Goal: Transaction & Acquisition: Book appointment/travel/reservation

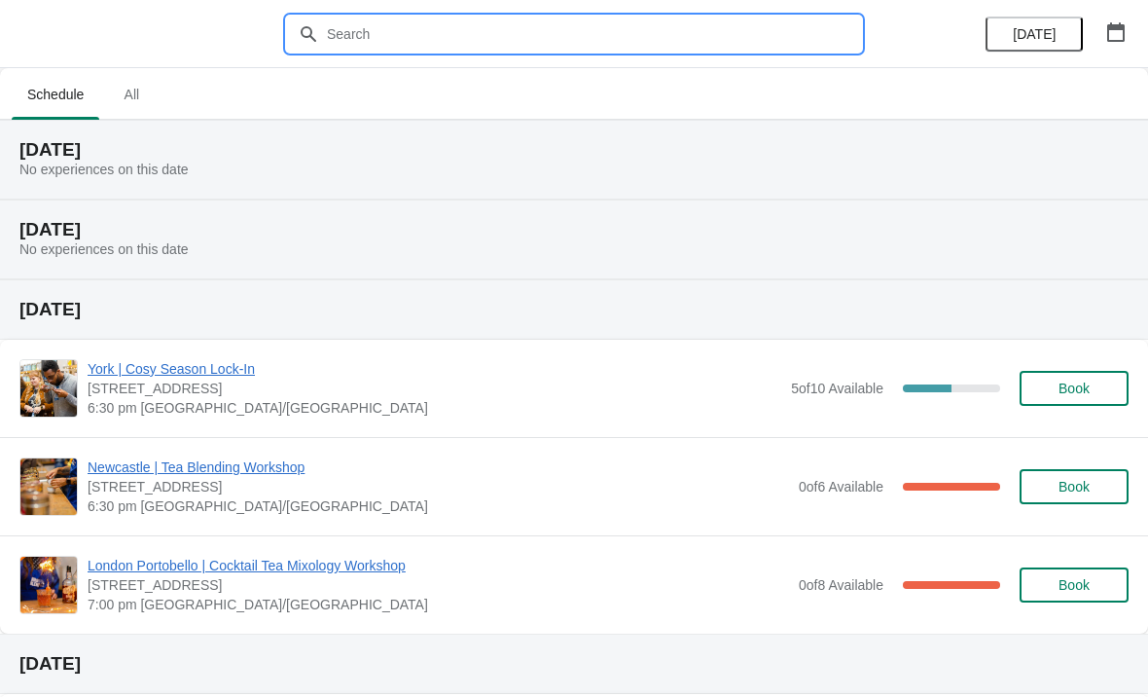
click at [513, 40] on input "text" at bounding box center [593, 34] width 535 height 35
type input "[GEOGRAPHIC_DATA]"
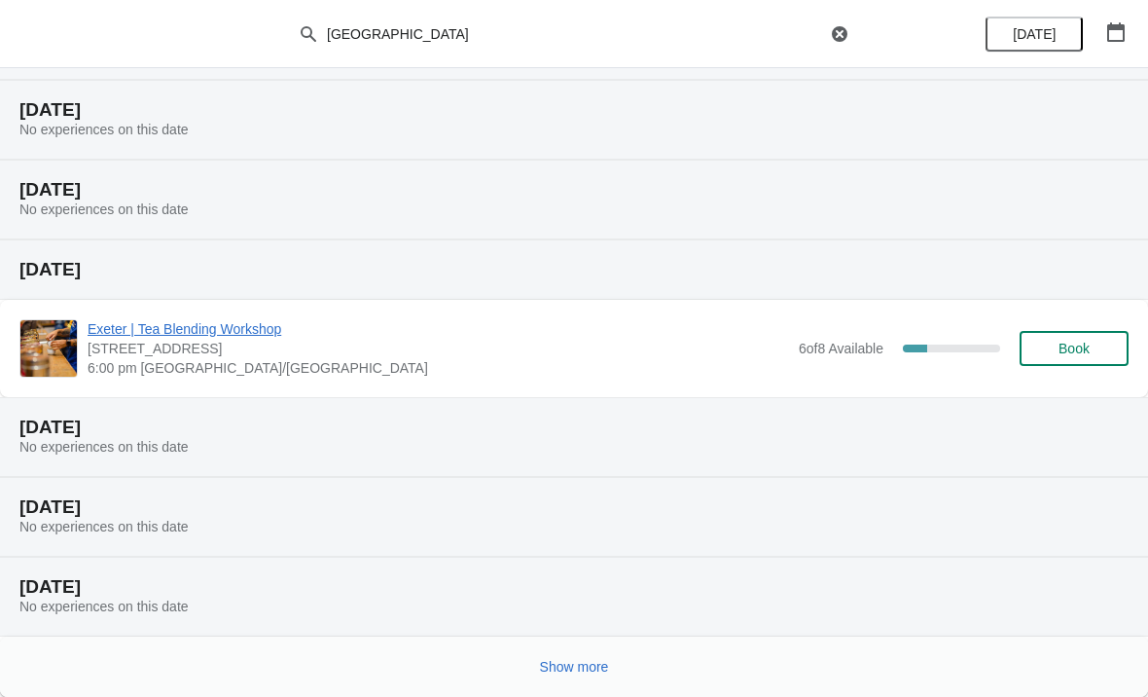
scroll to position [200, 0]
click at [578, 670] on span "Show more" at bounding box center [574, 667] width 69 height 16
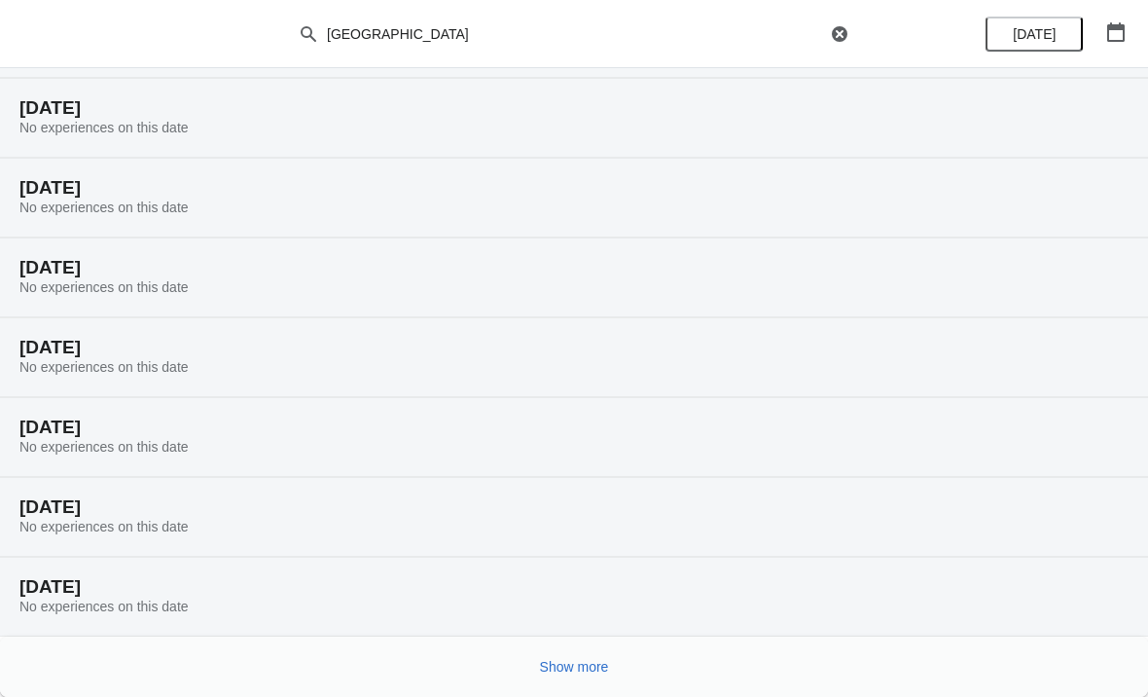
click at [596, 667] on span "Show more" at bounding box center [574, 667] width 69 height 16
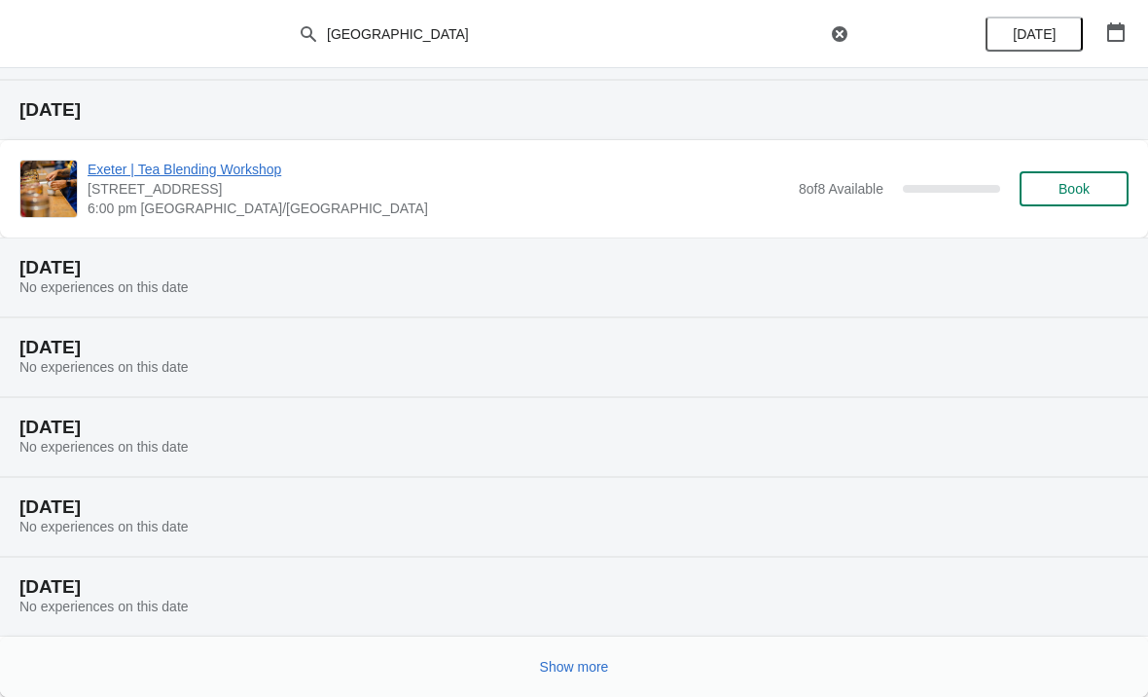
scroll to position [1554, 0]
click at [566, 669] on span "Show more" at bounding box center [574, 667] width 69 height 16
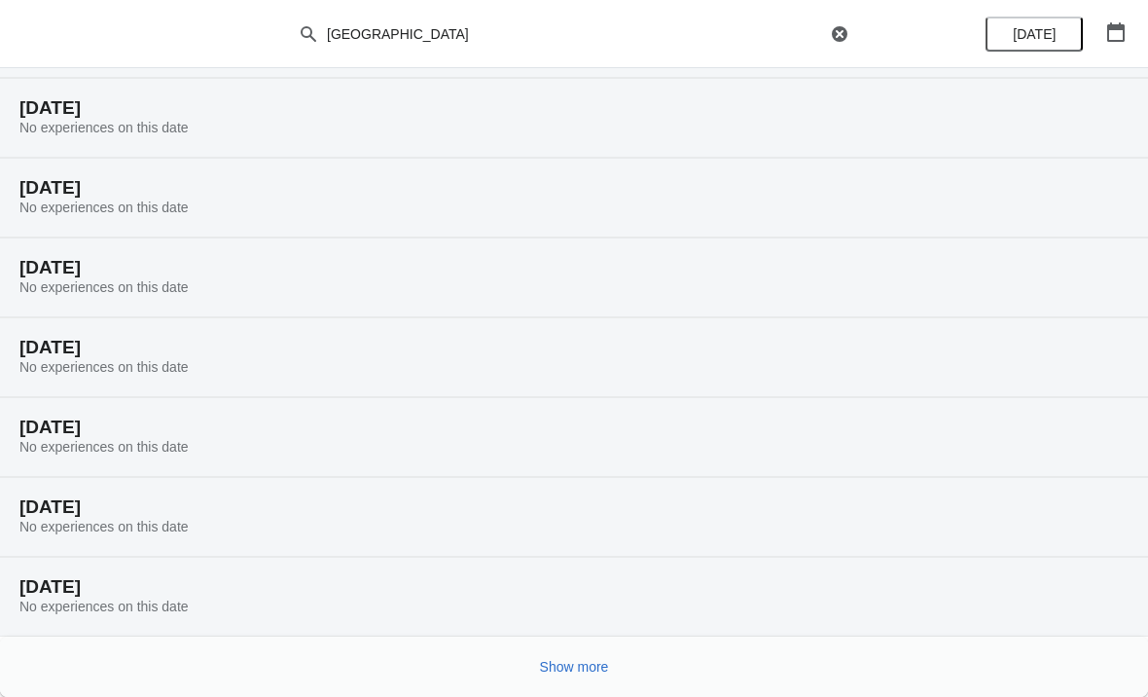
scroll to position [2193, 0]
click at [579, 660] on span "Show more" at bounding box center [574, 667] width 69 height 16
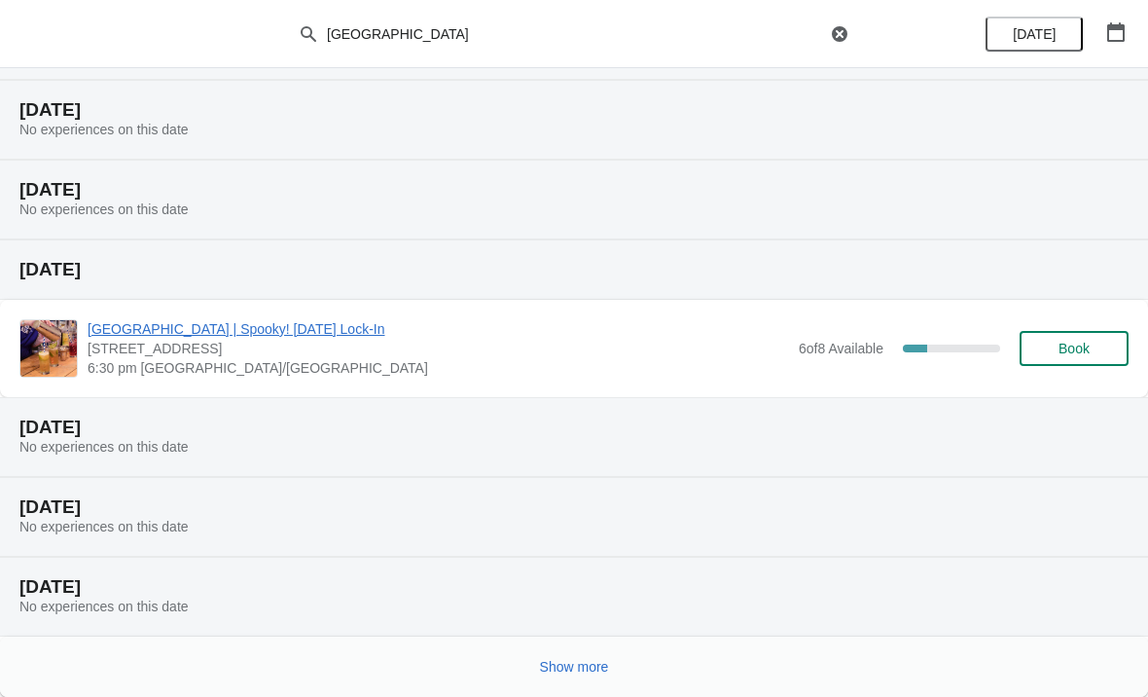
scroll to position [2987, 0]
click at [578, 674] on span "Show more" at bounding box center [574, 667] width 69 height 16
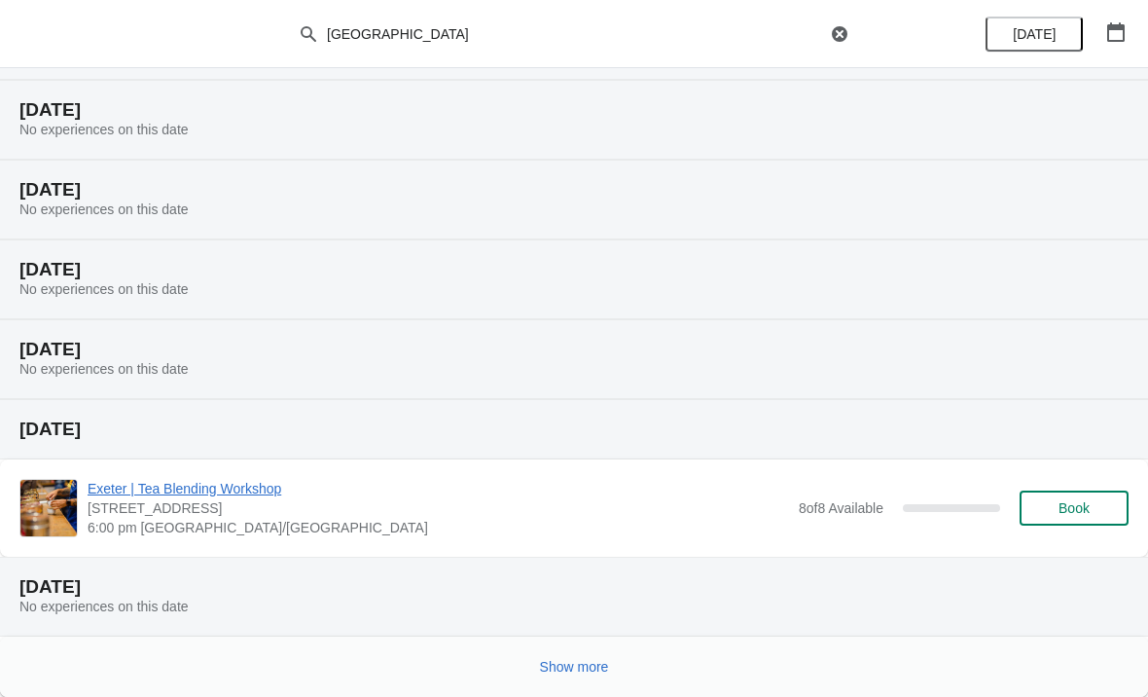
scroll to position [3703, 0]
click at [600, 665] on span "Show more" at bounding box center [574, 667] width 69 height 16
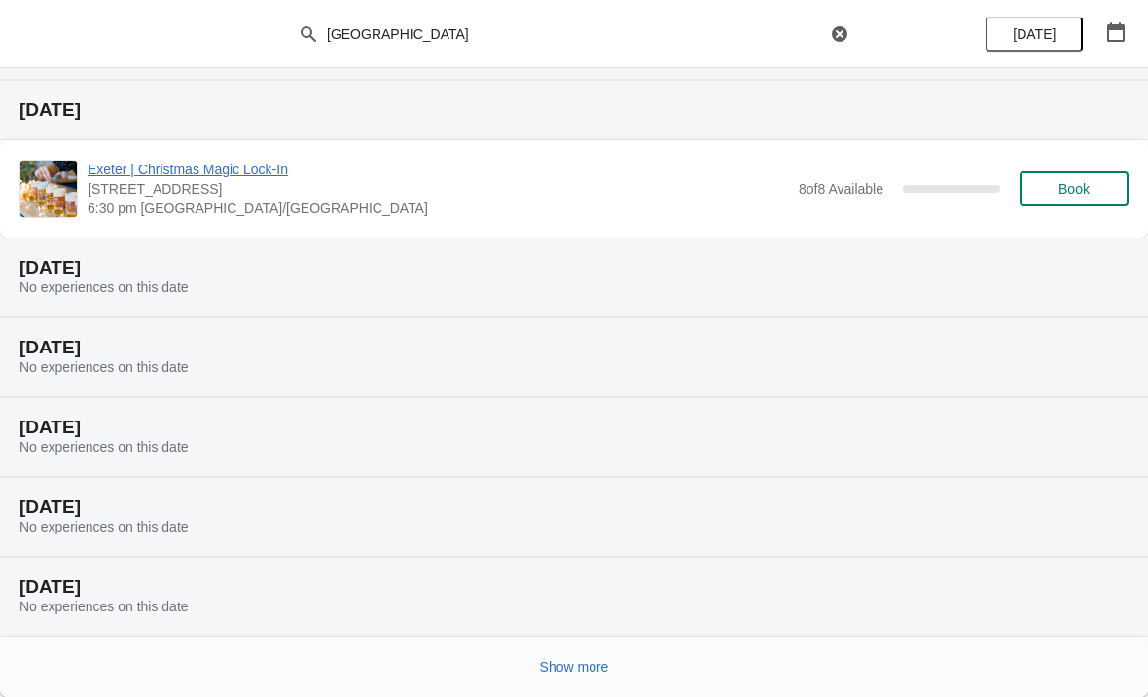
scroll to position [4420, 0]
click at [263, 161] on span "Exeter | Christmas Magic Lock-In" at bounding box center [439, 169] width 702 height 19
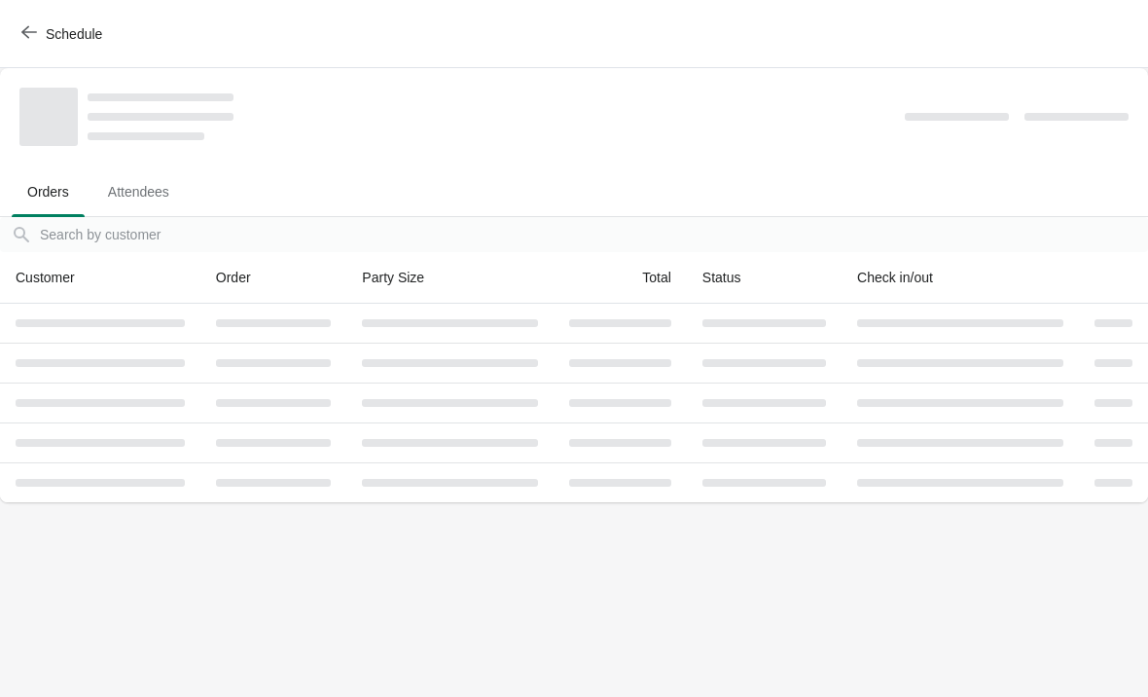
scroll to position [0, 0]
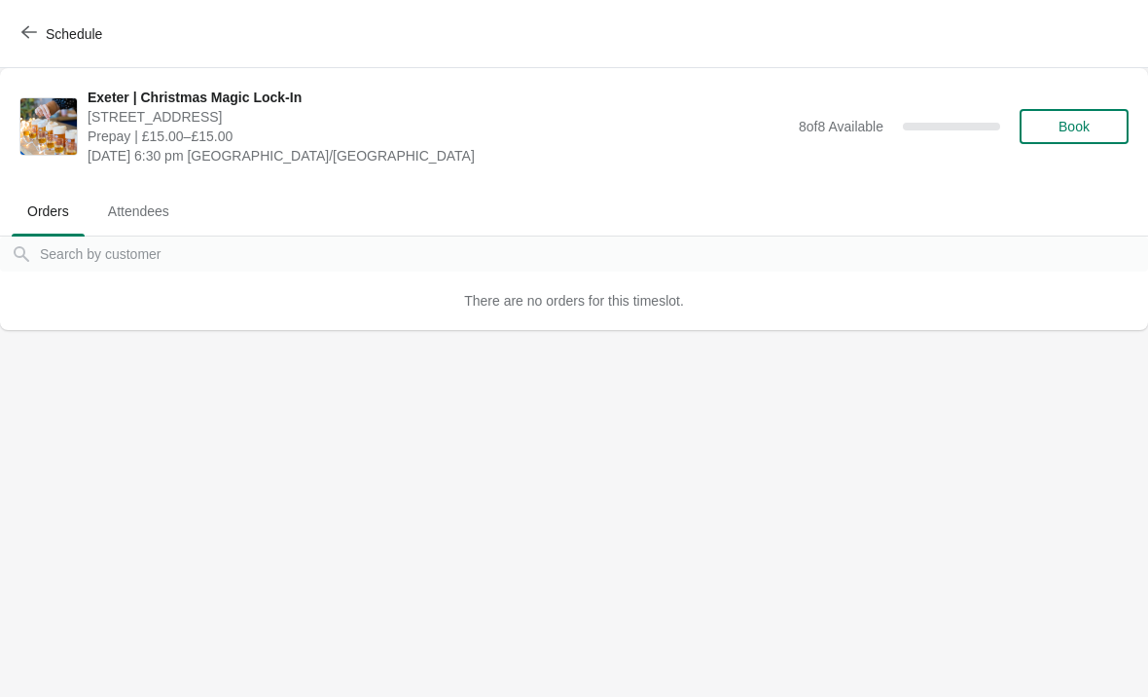
click at [1089, 124] on span "Book" at bounding box center [1074, 127] width 31 height 16
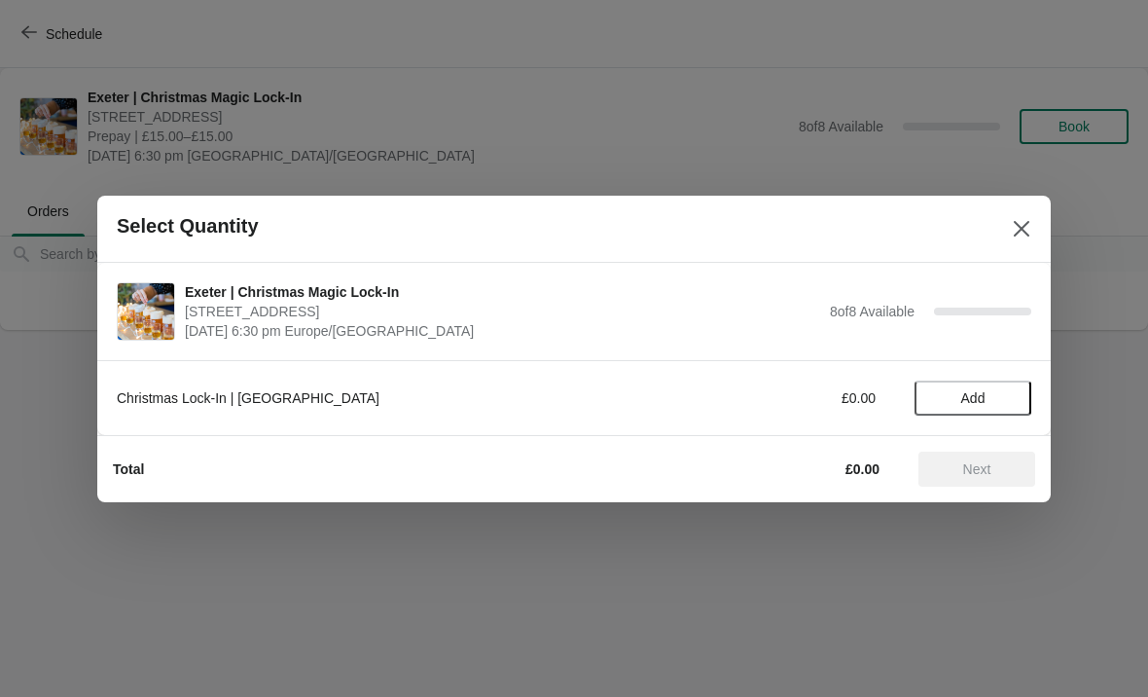
click at [992, 399] on span "Add" at bounding box center [973, 398] width 82 height 16
click at [1008, 395] on icon at bounding box center [1007, 397] width 20 height 20
click at [994, 473] on span "Next" at bounding box center [977, 469] width 86 height 16
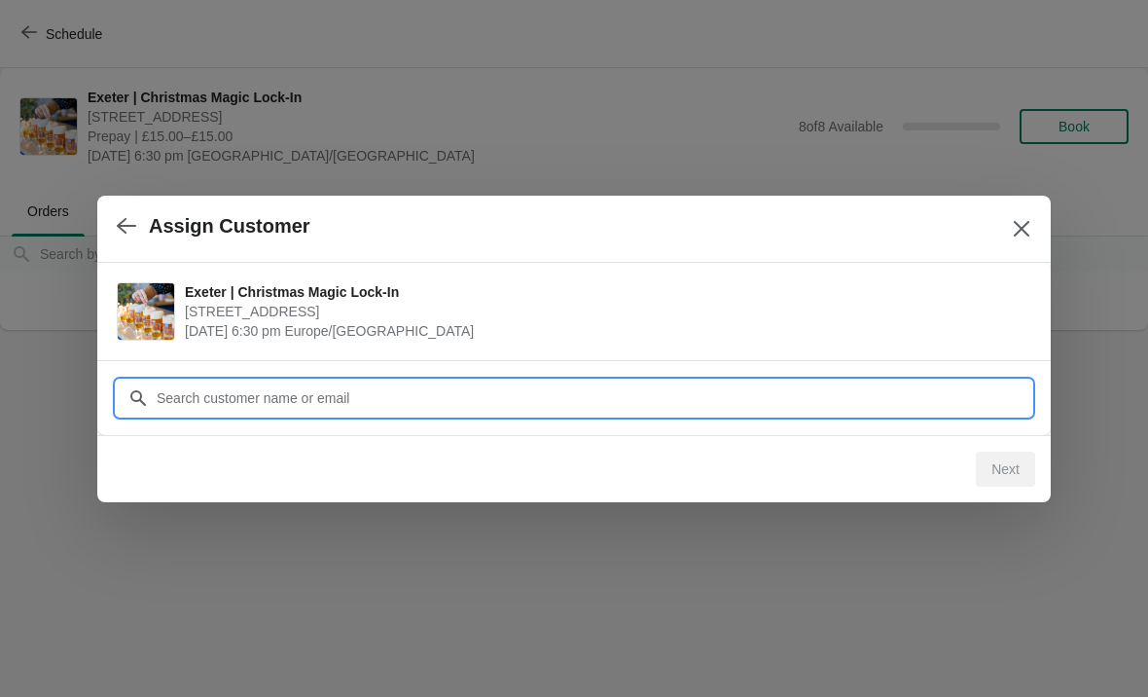
click at [407, 407] on input "Customer" at bounding box center [594, 398] width 876 height 35
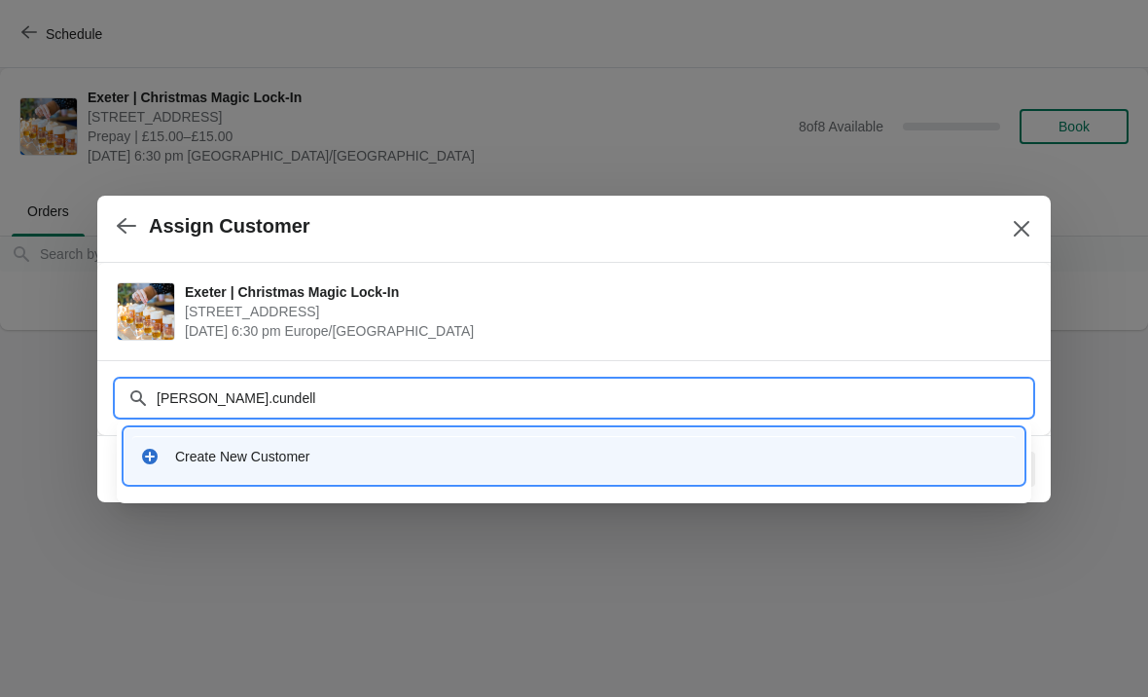
click at [320, 401] on input "[PERSON_NAME].cundell" at bounding box center [594, 398] width 876 height 35
type input "[PERSON_NAME][EMAIL_ADDRESS][DOMAIN_NAME]"
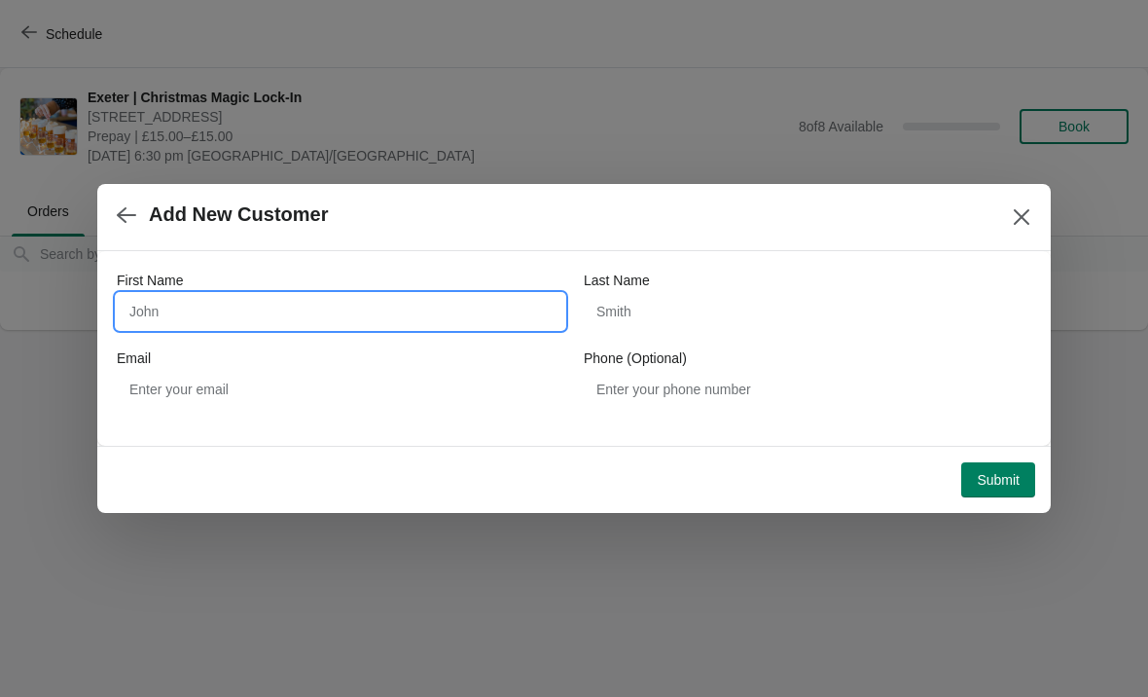
click at [403, 318] on input "First Name" at bounding box center [341, 311] width 448 height 35
type input "[PERSON_NAME]"
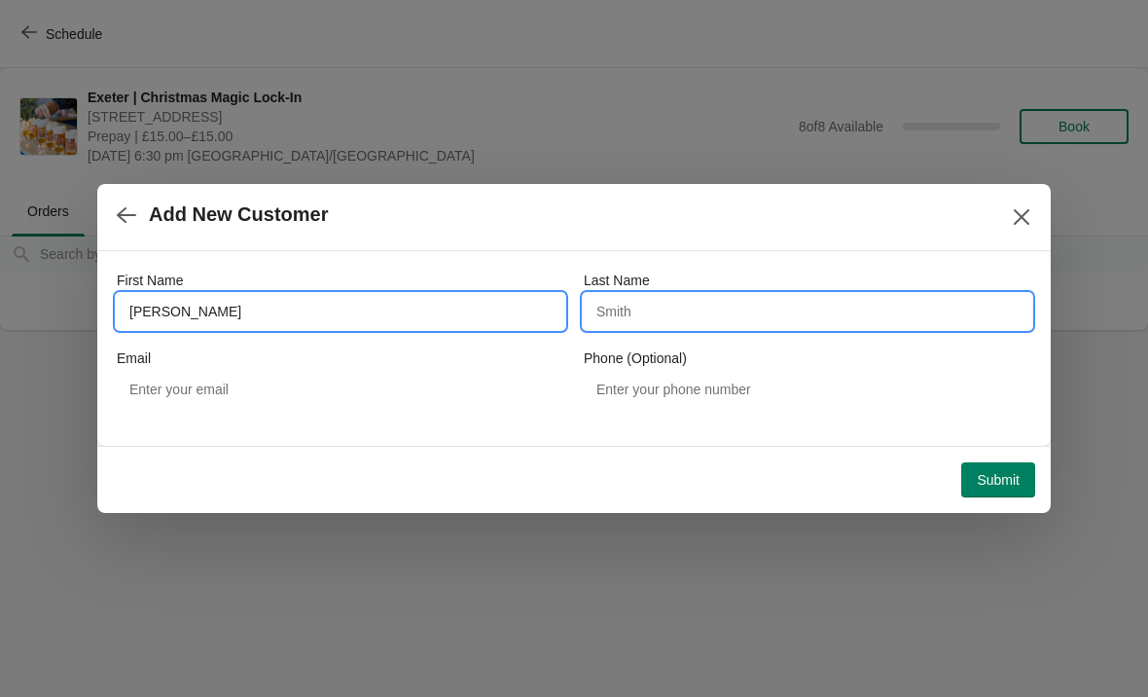
click at [687, 309] on input "Last Name" at bounding box center [808, 311] width 448 height 35
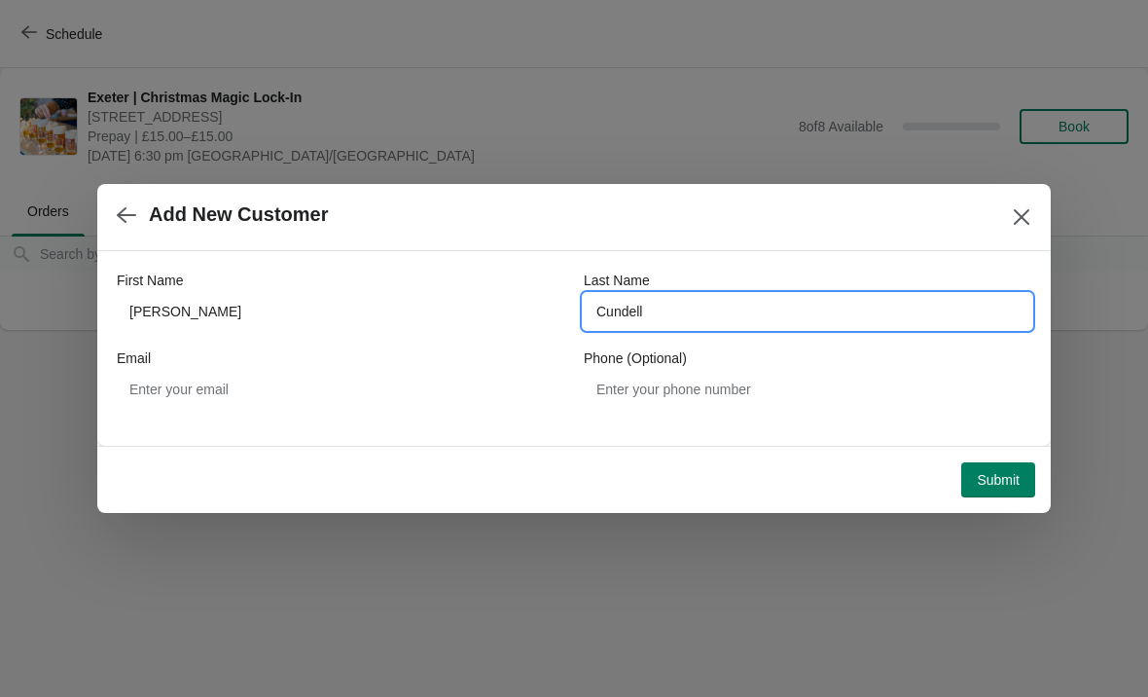
type input "Cundell"
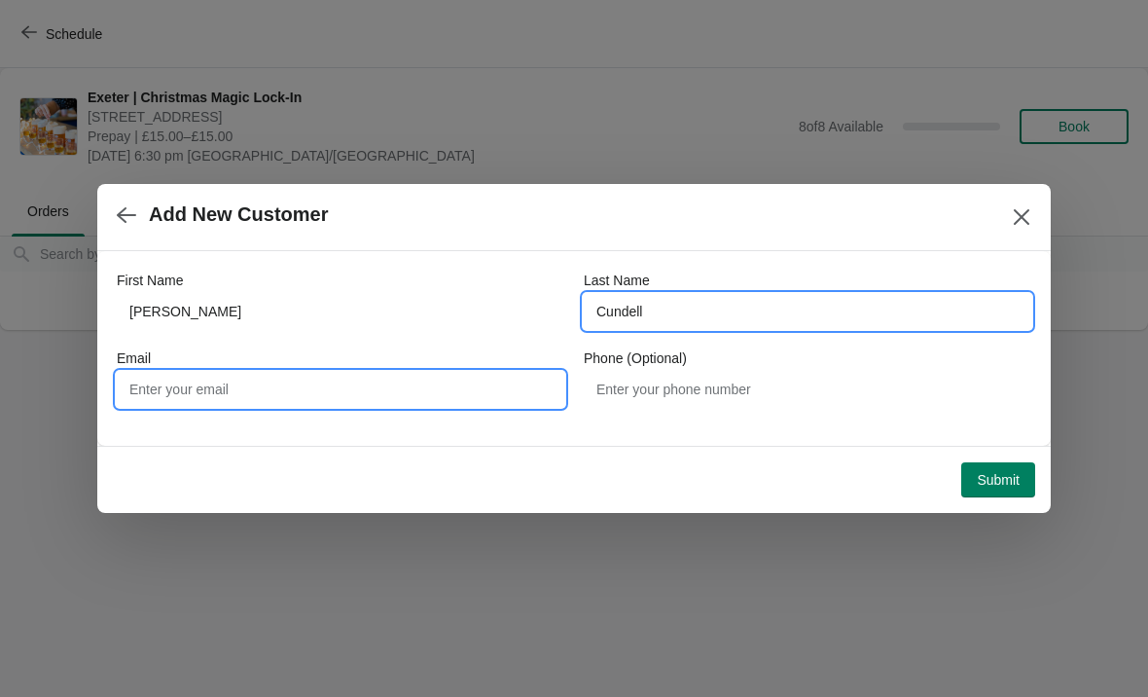
click at [421, 379] on input "Email" at bounding box center [341, 389] width 448 height 35
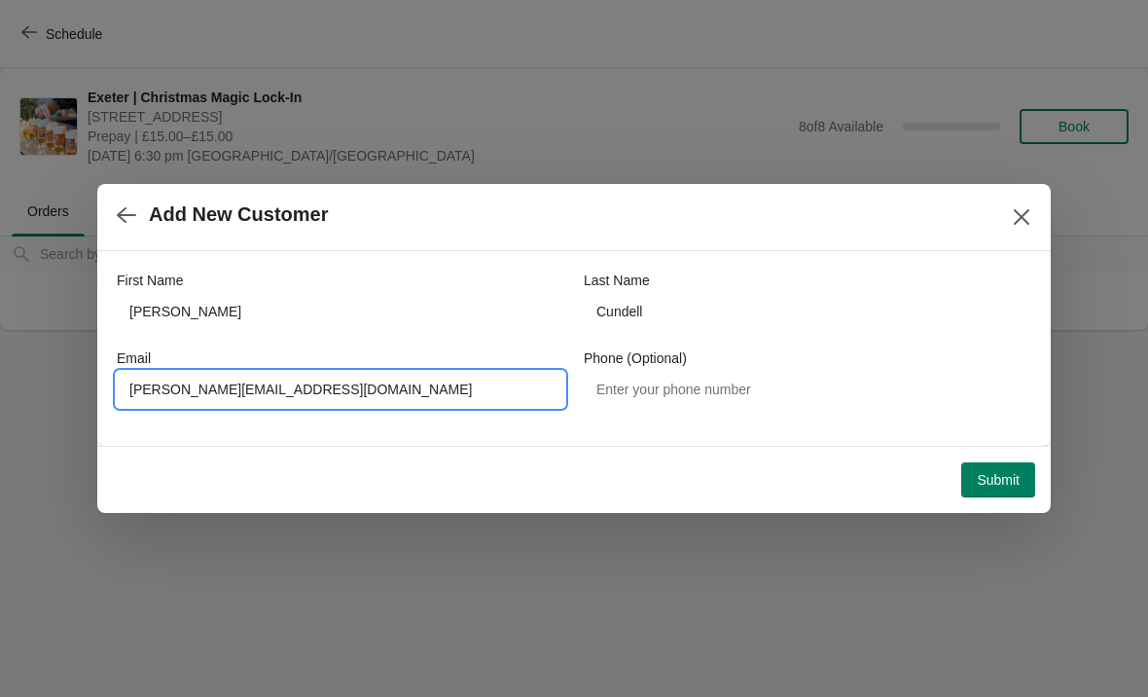
type input "[PERSON_NAME][EMAIL_ADDRESS][DOMAIN_NAME]"
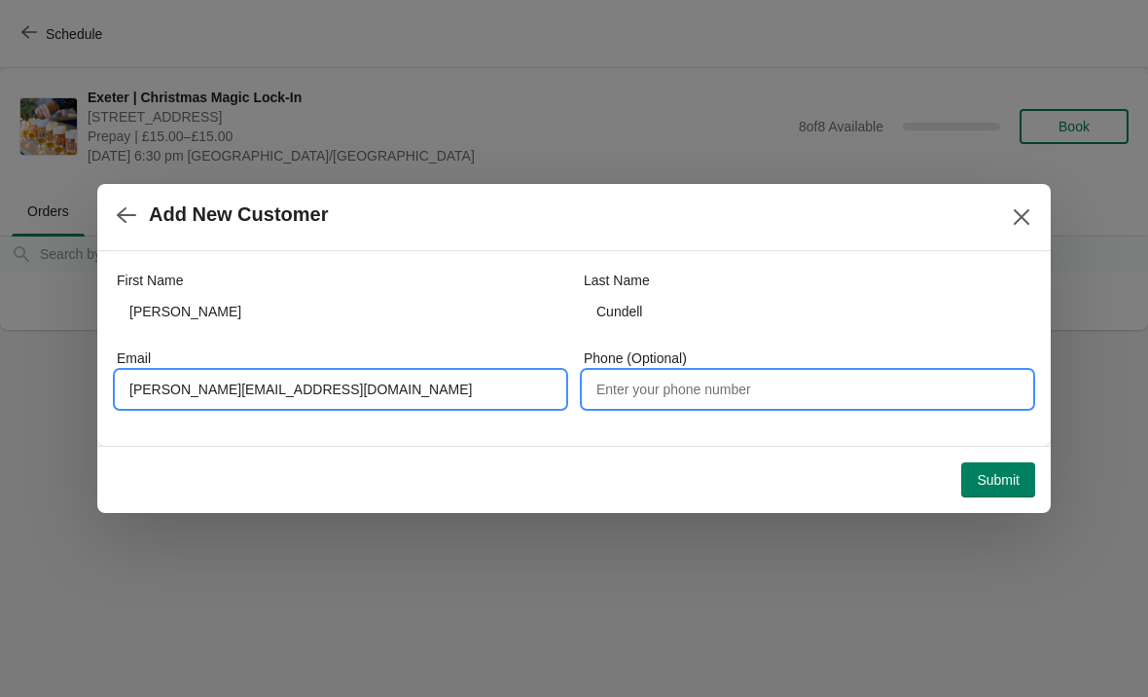
click at [718, 396] on input "Phone (Optional)" at bounding box center [808, 389] width 448 height 35
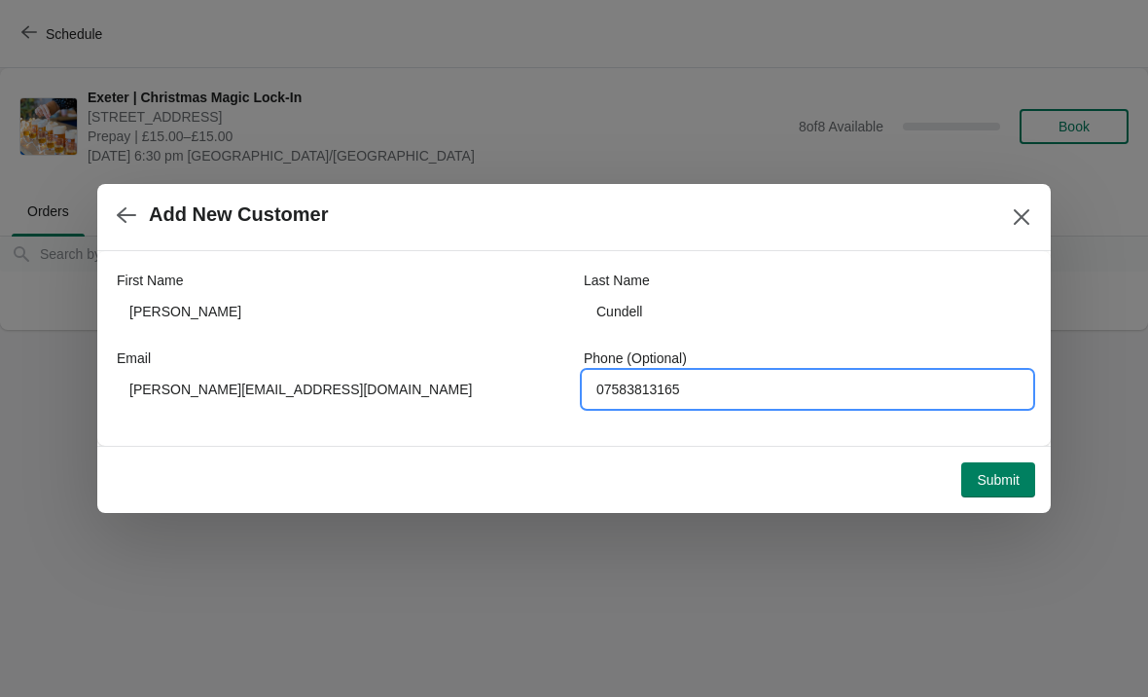
click at [647, 385] on input "07583813165" at bounding box center [808, 389] width 448 height 35
click at [638, 387] on input "07583813165" at bounding box center [808, 389] width 448 height 35
click at [639, 393] on input "07583813165" at bounding box center [808, 389] width 448 height 35
type input "07583813165"
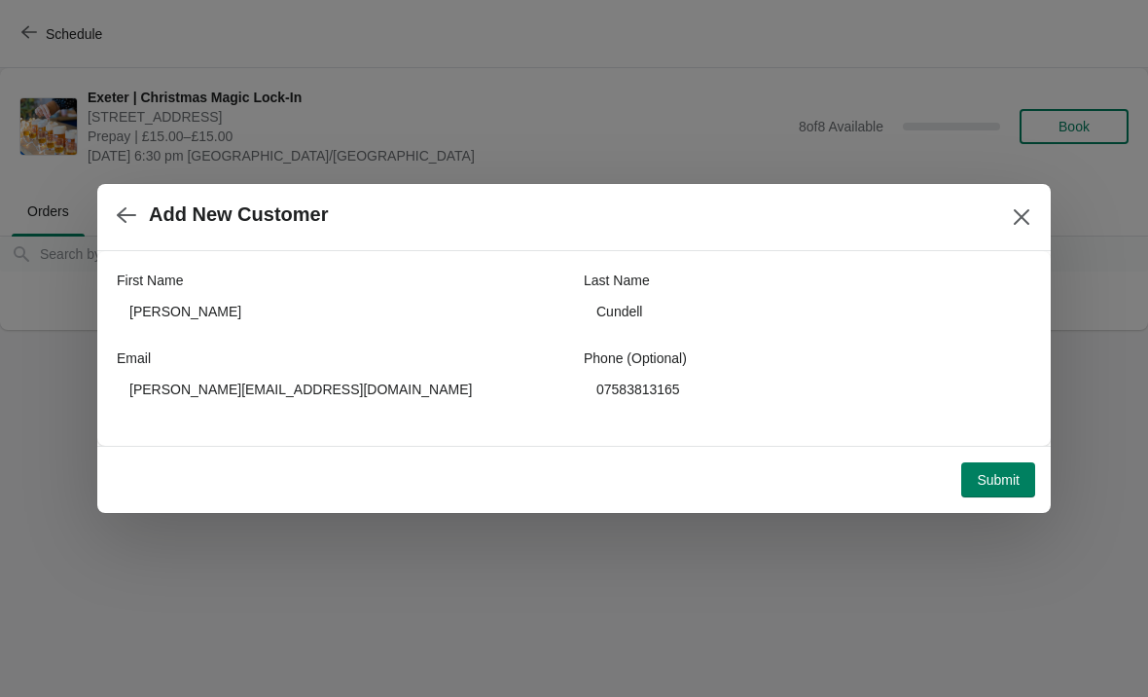
click at [999, 483] on span "Submit" at bounding box center [998, 480] width 43 height 16
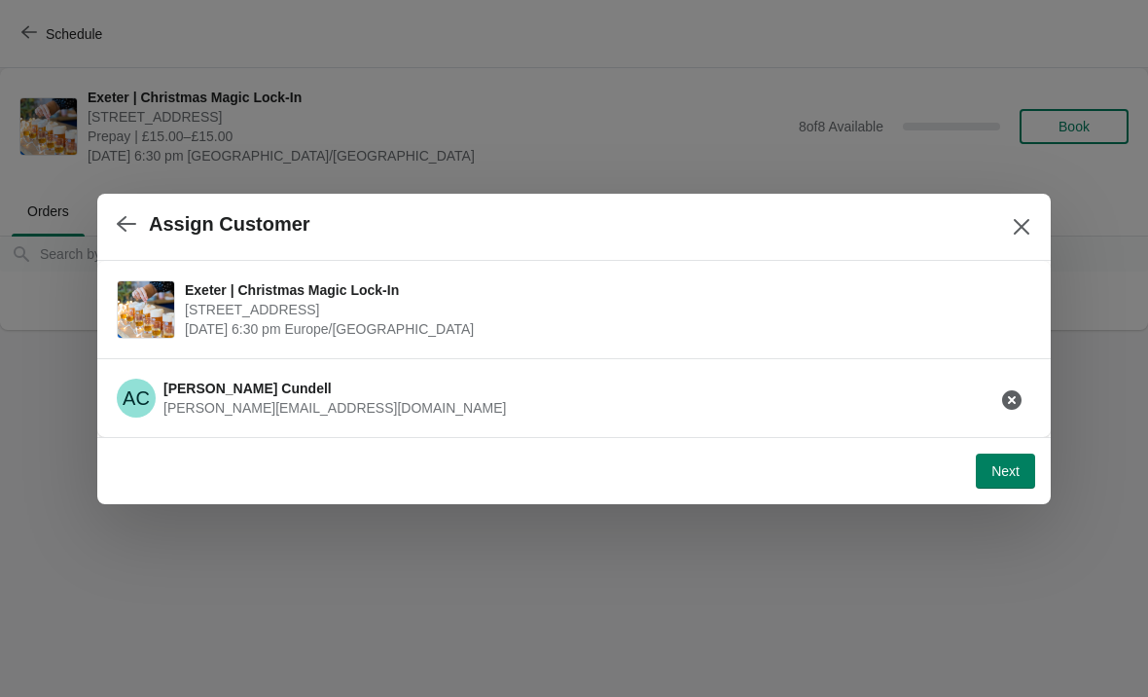
click at [1002, 468] on span "Next" at bounding box center [1006, 471] width 28 height 16
select select "No"
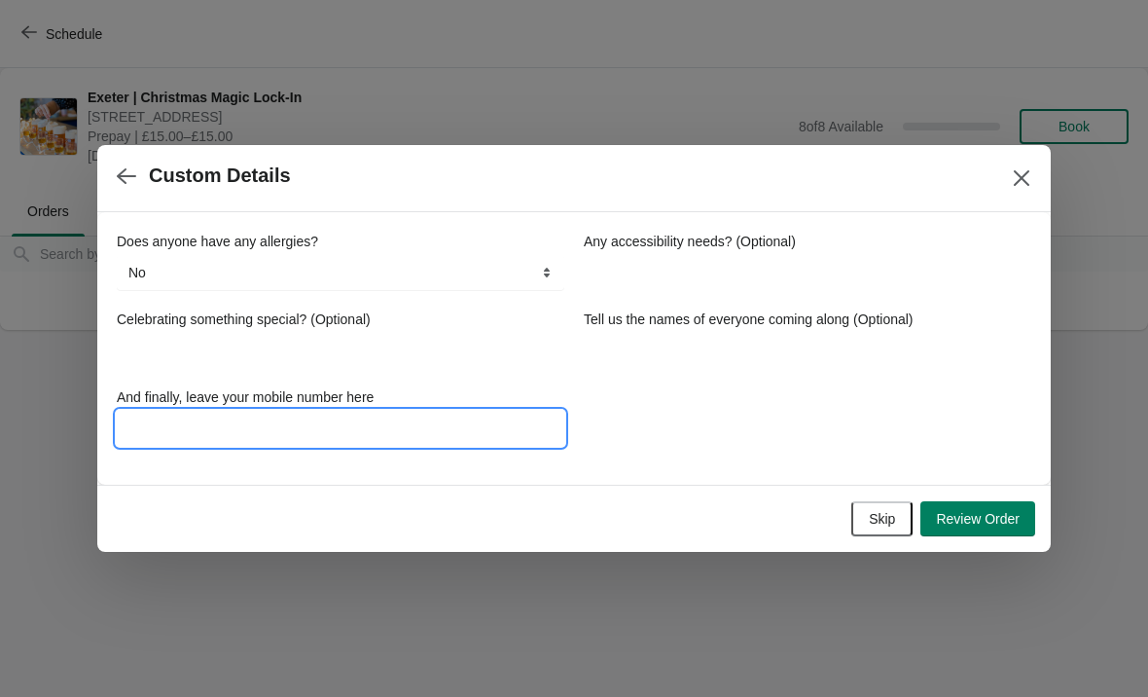
click at [386, 429] on input "And finally, leave your mobile number here" at bounding box center [341, 428] width 448 height 35
click at [286, 419] on input "And finally, leave your mobile number here" at bounding box center [341, 428] width 448 height 35
paste input "07583813165"
type input "07583813165"
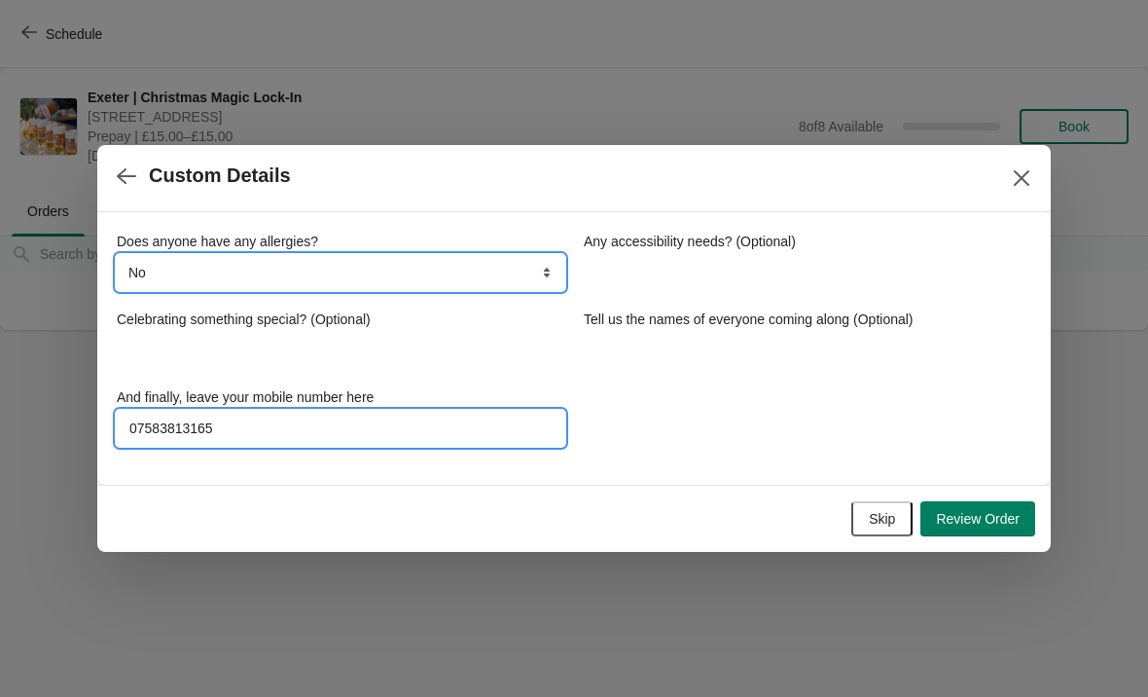
click at [423, 272] on select "No Yes, nuts Yes, wheat Yes, other" at bounding box center [341, 272] width 448 height 35
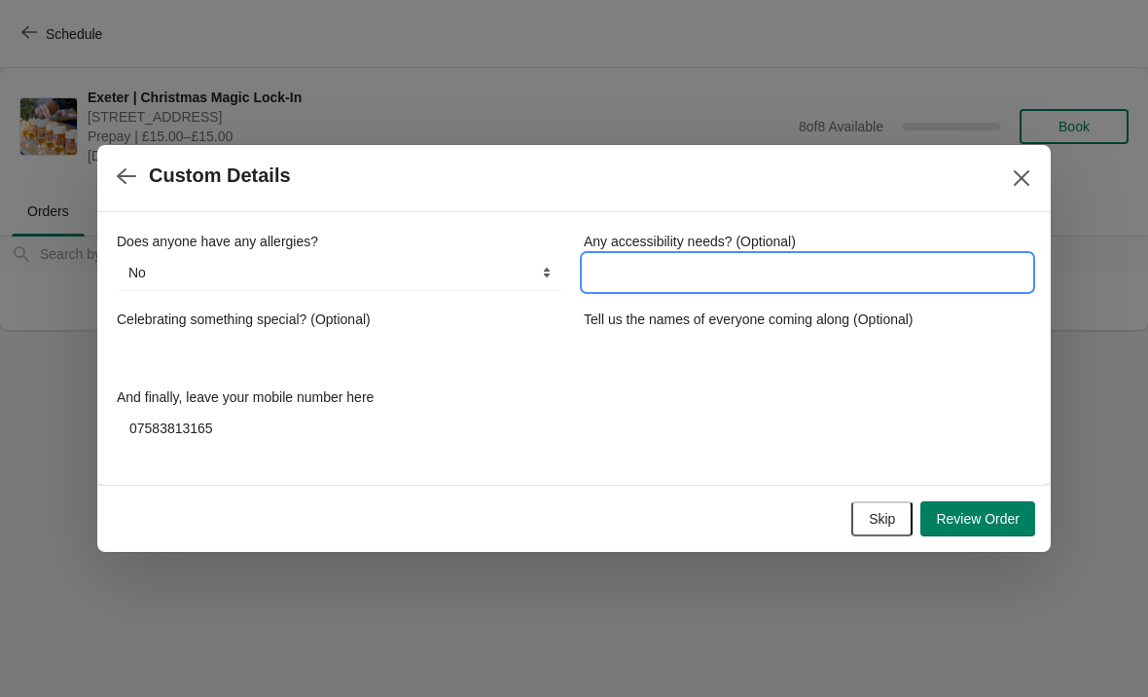
click at [747, 275] on input "Any accessibility needs? (Optional)" at bounding box center [808, 272] width 448 height 35
type input "No"
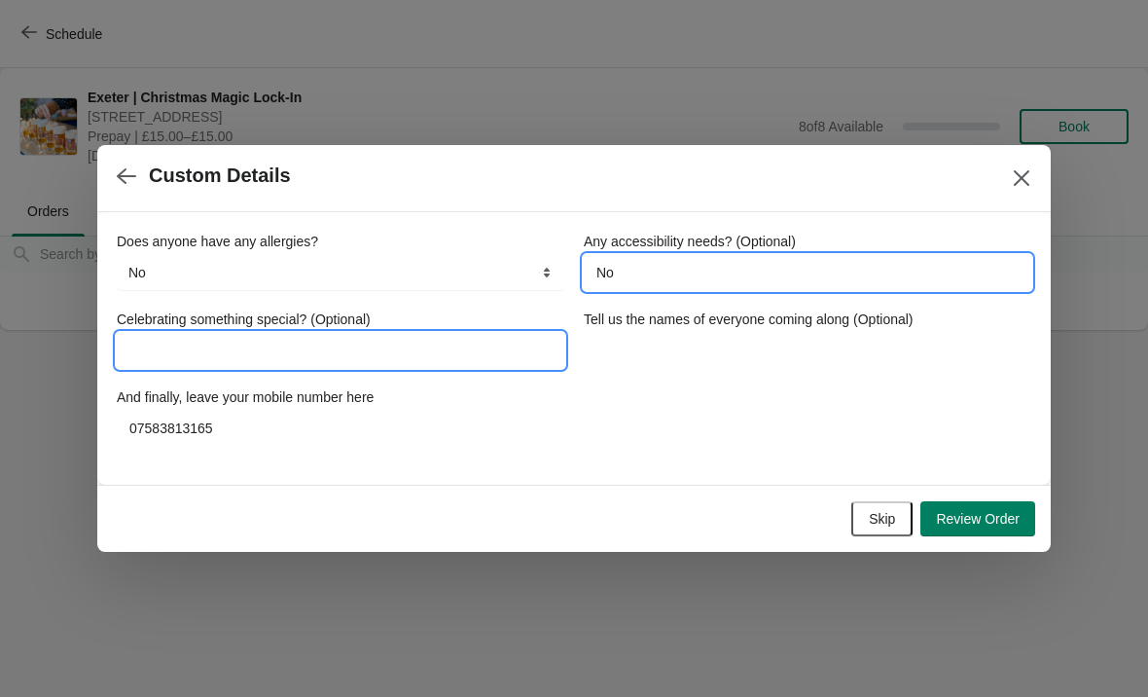
click at [362, 347] on input "Celebrating something special? (Optional)" at bounding box center [341, 350] width 448 height 35
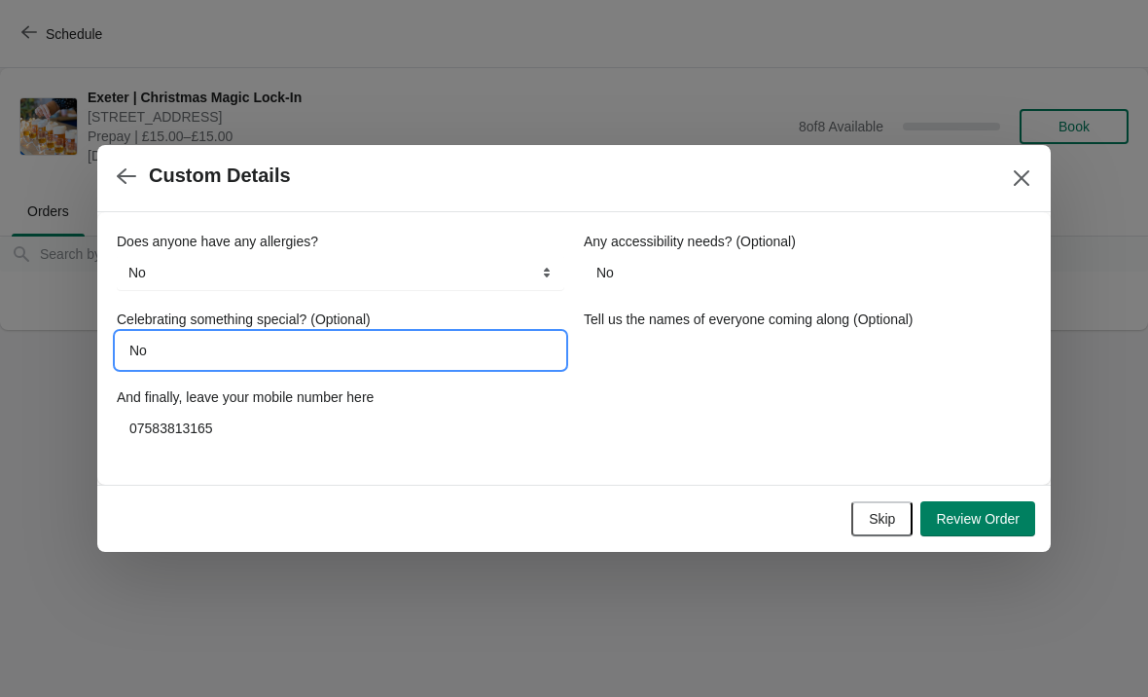
type input "No"
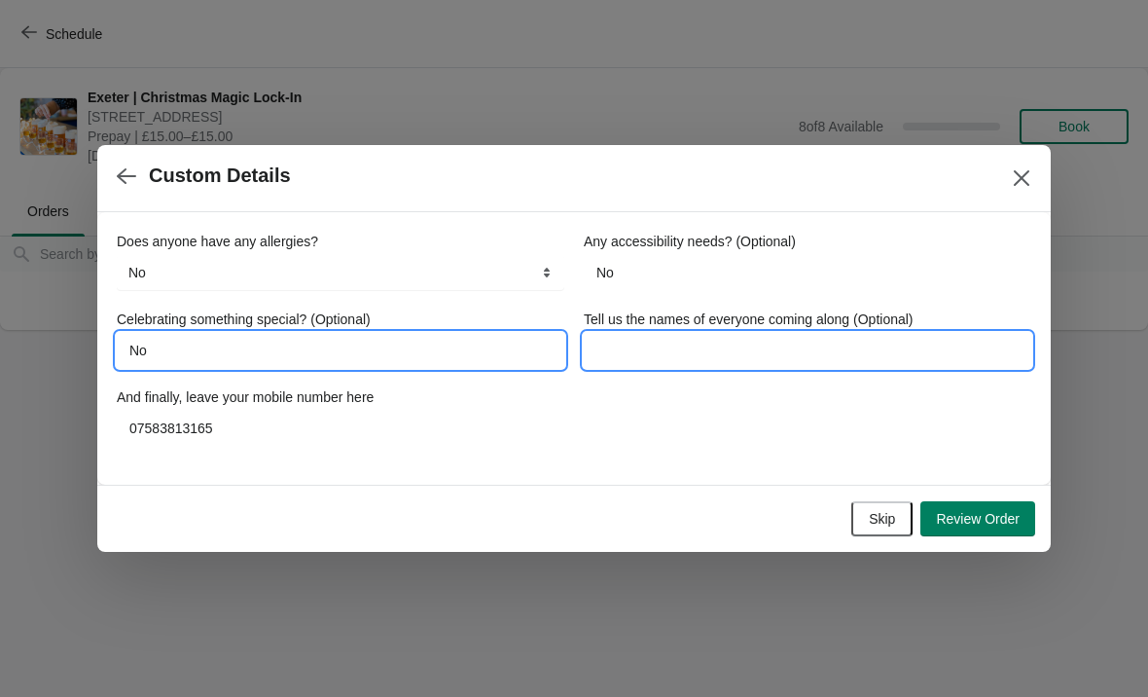
click at [711, 345] on input "Tell us the names of everyone coming along (Optional)" at bounding box center [808, 350] width 448 height 35
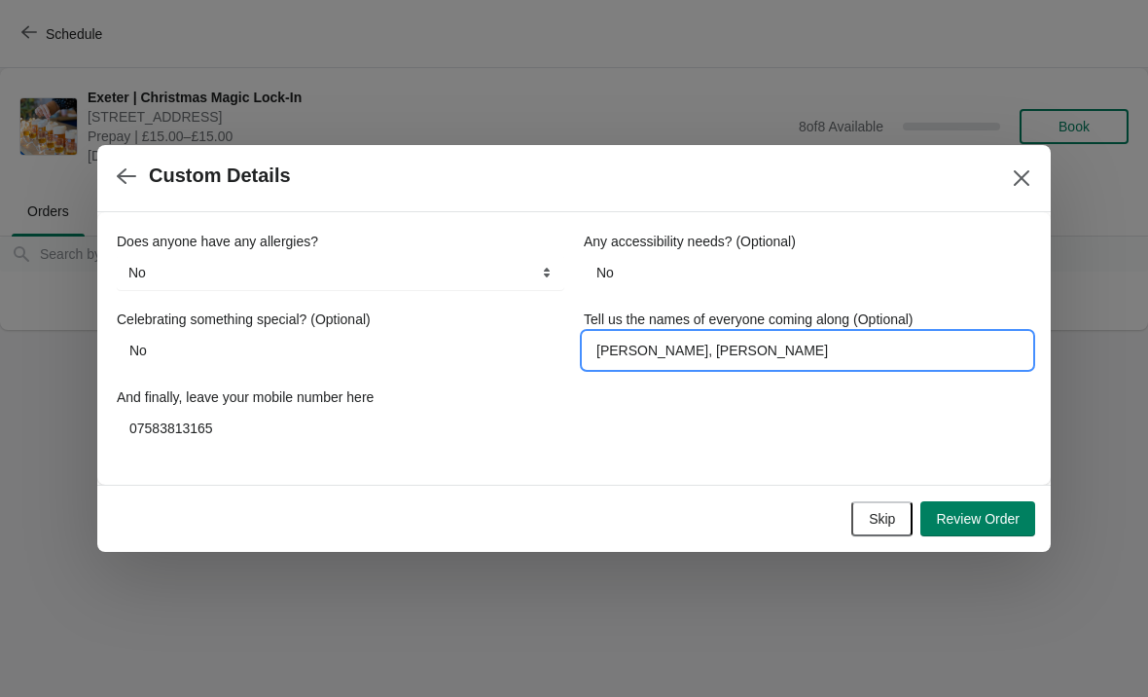
type input "[PERSON_NAME], [PERSON_NAME]"
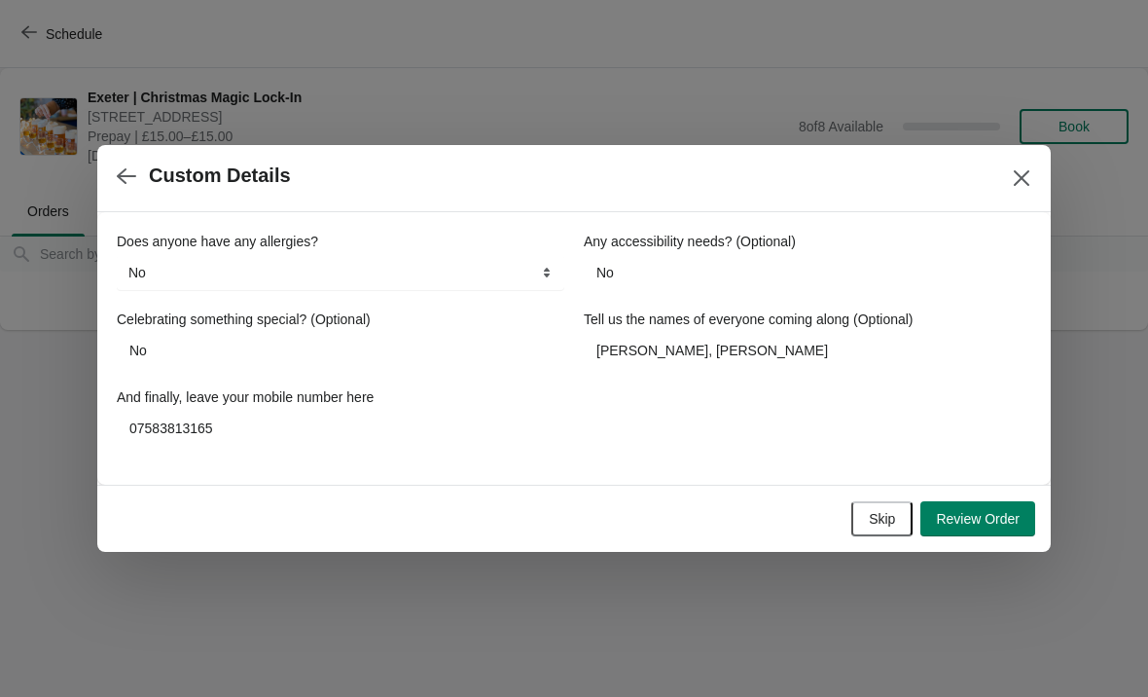
click at [984, 521] on span "Review Order" at bounding box center [978, 519] width 84 height 16
